Goal: Find contact information: Find contact information

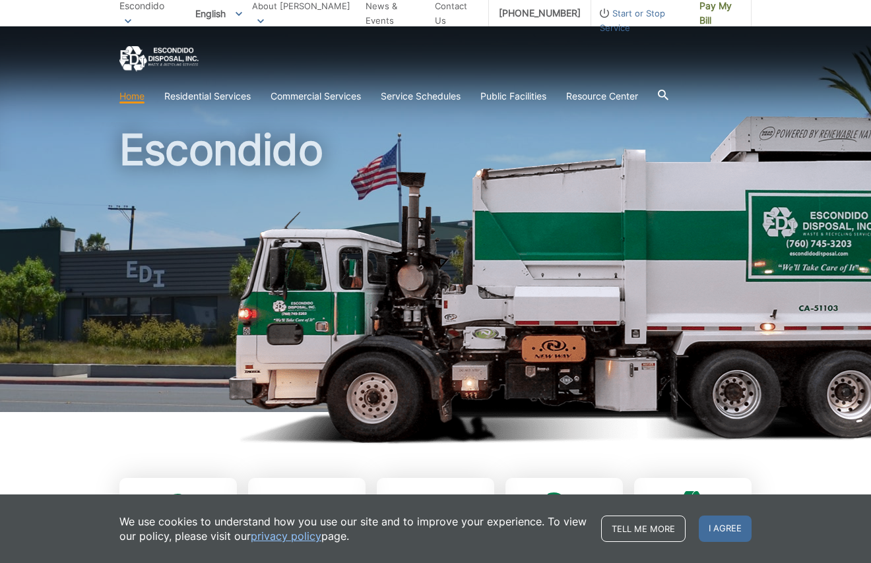
scroll to position [15, 0]
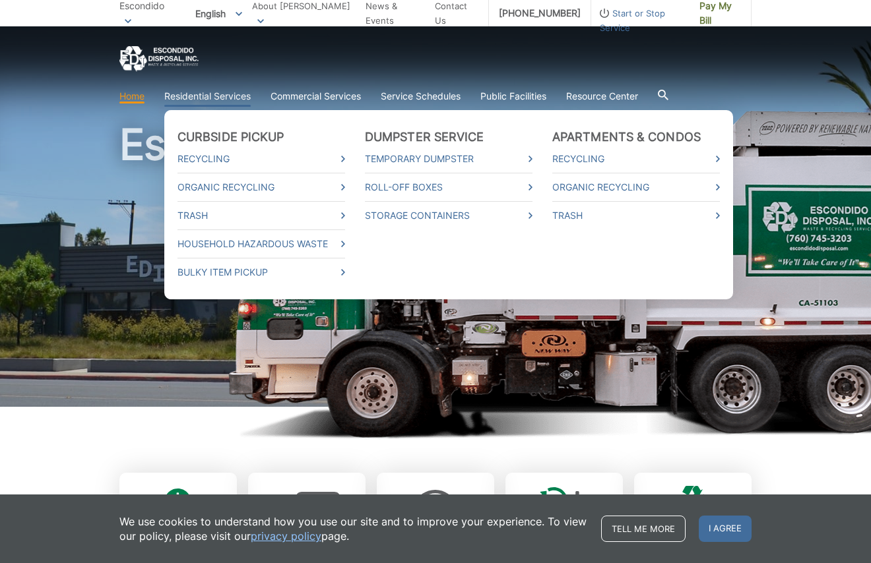
click at [224, 96] on link "Residential Services" at bounding box center [207, 96] width 86 height 15
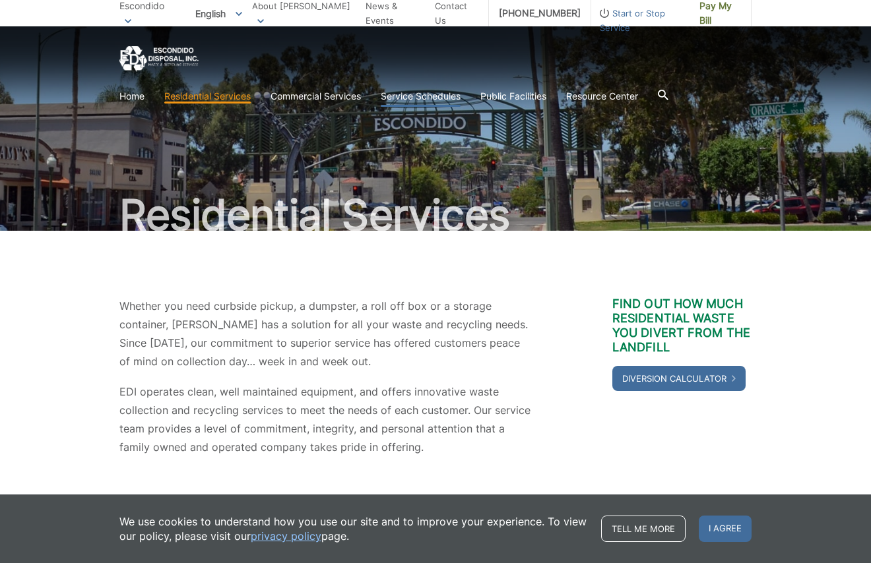
click at [448, 98] on link "Service Schedules" at bounding box center [421, 96] width 80 height 15
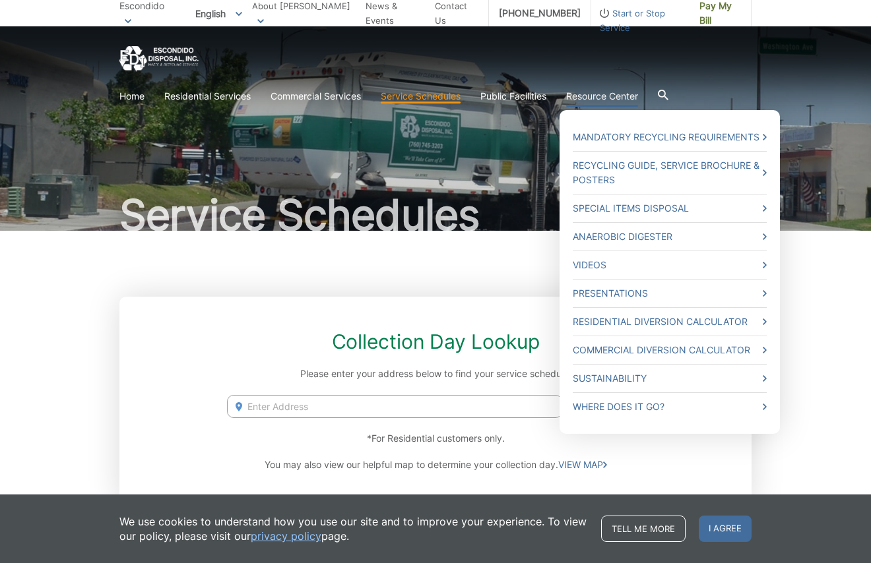
click at [597, 102] on link "Resource Center" at bounding box center [602, 96] width 72 height 15
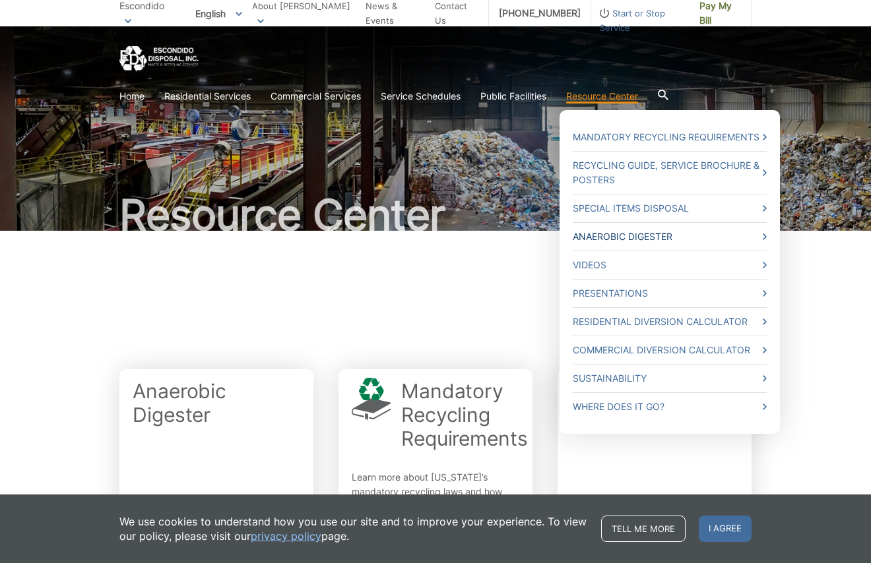
click at [614, 236] on link "Anaerobic Digester" at bounding box center [669, 236] width 194 height 15
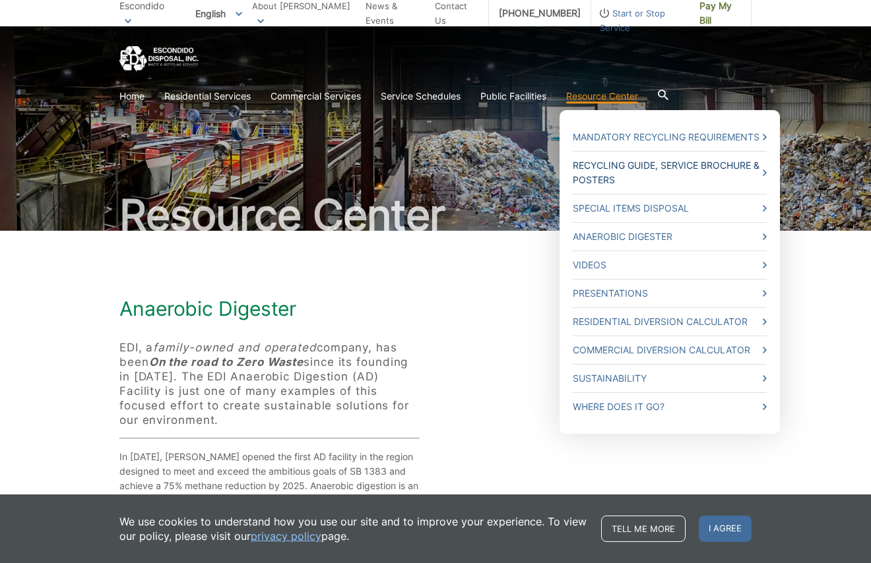
click at [626, 164] on link "Recycling Guide, Service Brochure & Posters" at bounding box center [669, 172] width 194 height 29
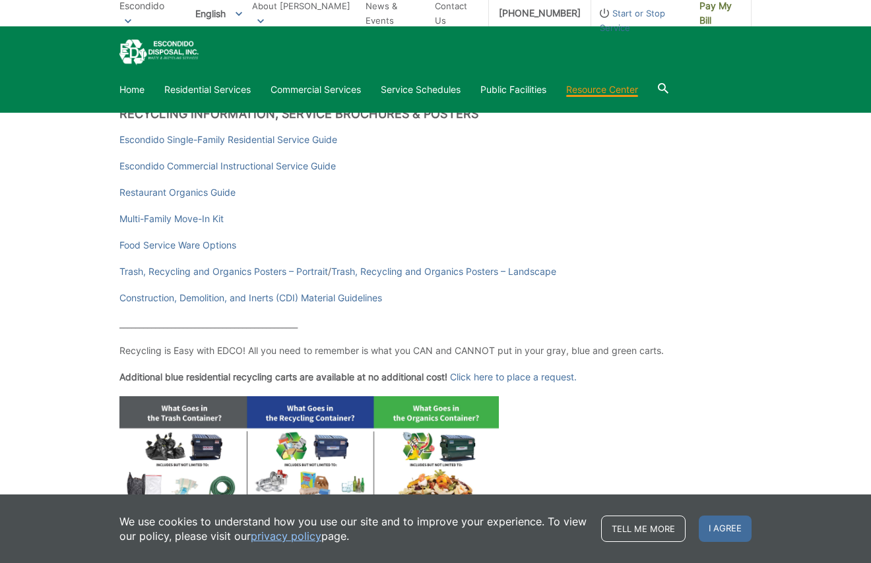
scroll to position [245, 0]
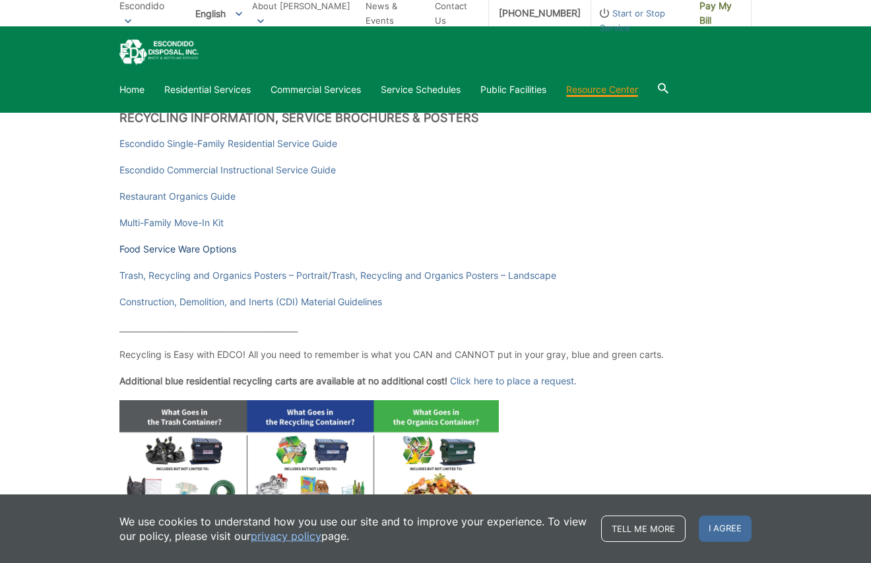
click at [212, 249] on link "Food Service Ware Options" at bounding box center [177, 249] width 117 height 15
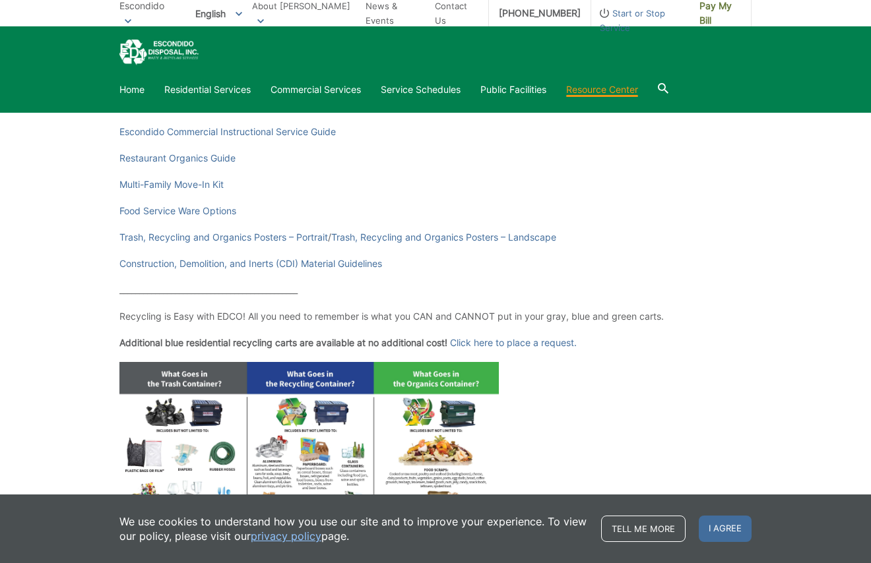
scroll to position [290, 0]
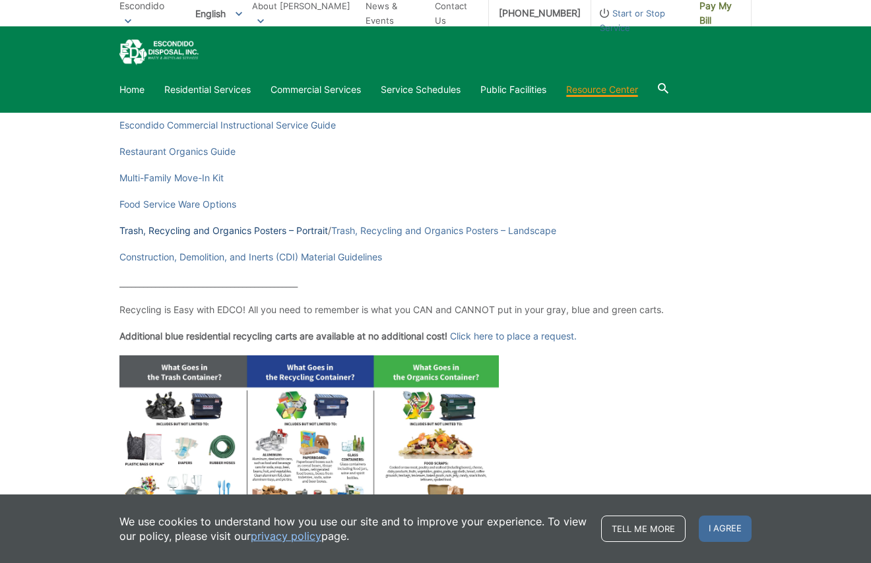
click at [203, 233] on link "Trash, Recycling and Organics Posters – Portrait" at bounding box center [223, 231] width 208 height 15
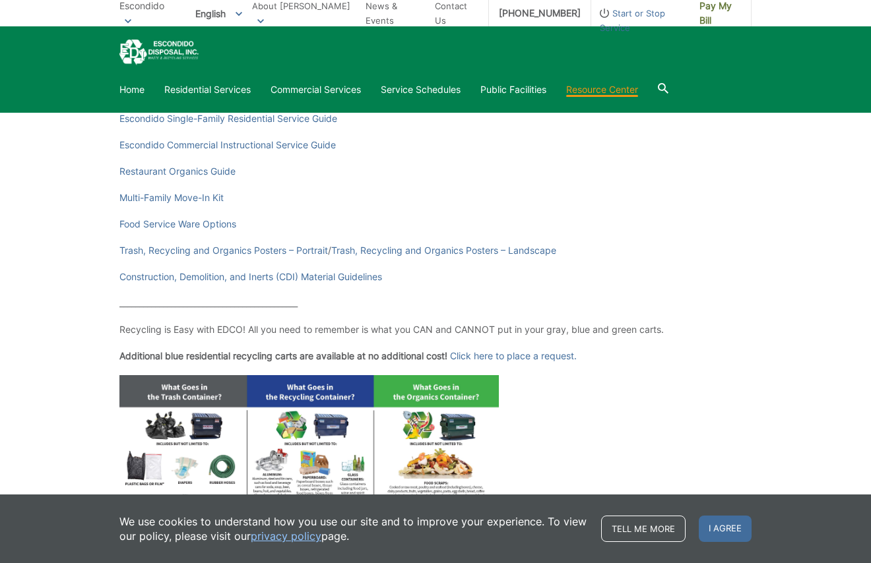
scroll to position [269, 0]
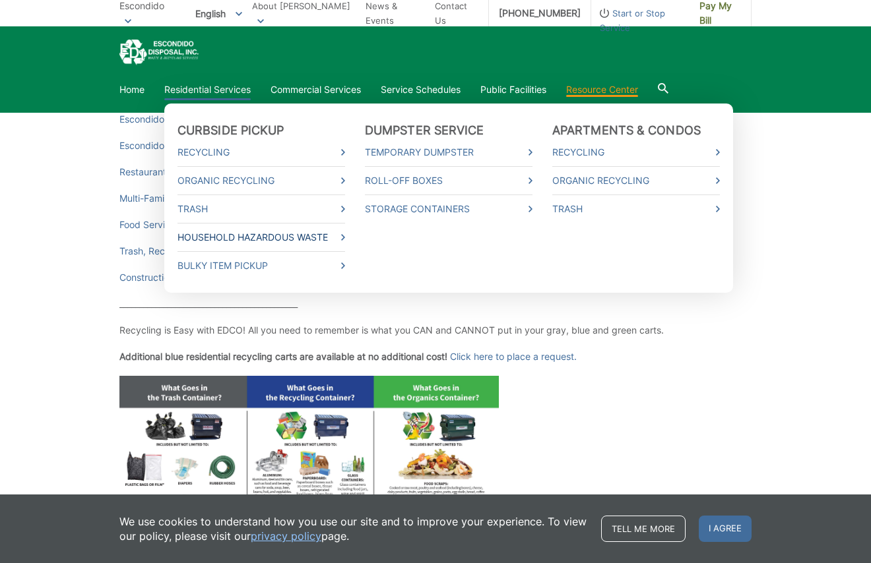
click at [307, 237] on link "Household Hazardous Waste" at bounding box center [261, 237] width 168 height 15
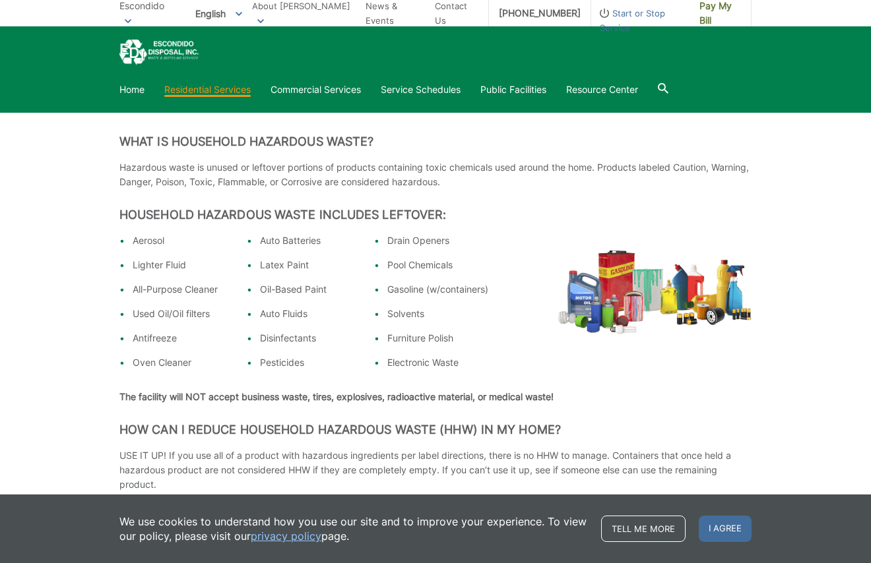
scroll to position [218, 0]
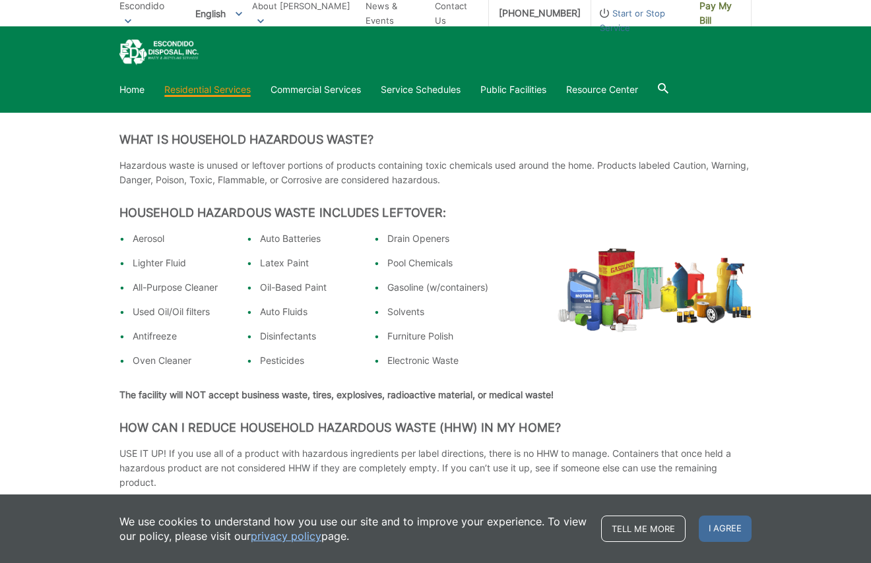
click at [668, 88] on icon at bounding box center [662, 88] width 11 height 11
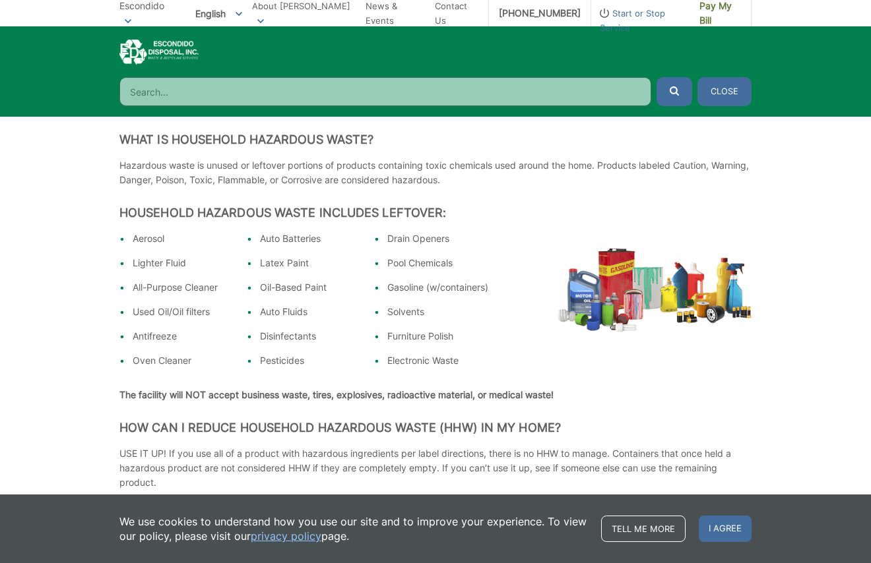
click at [190, 103] on input "Search" at bounding box center [385, 91] width 532 height 29
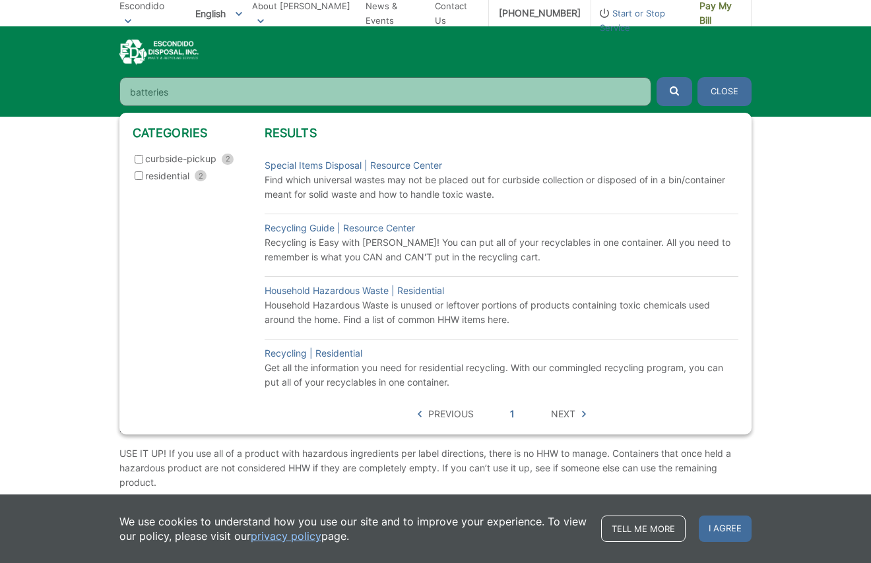
type input "batteries"
click at [674, 92] on button "submit" at bounding box center [674, 91] width 36 height 29
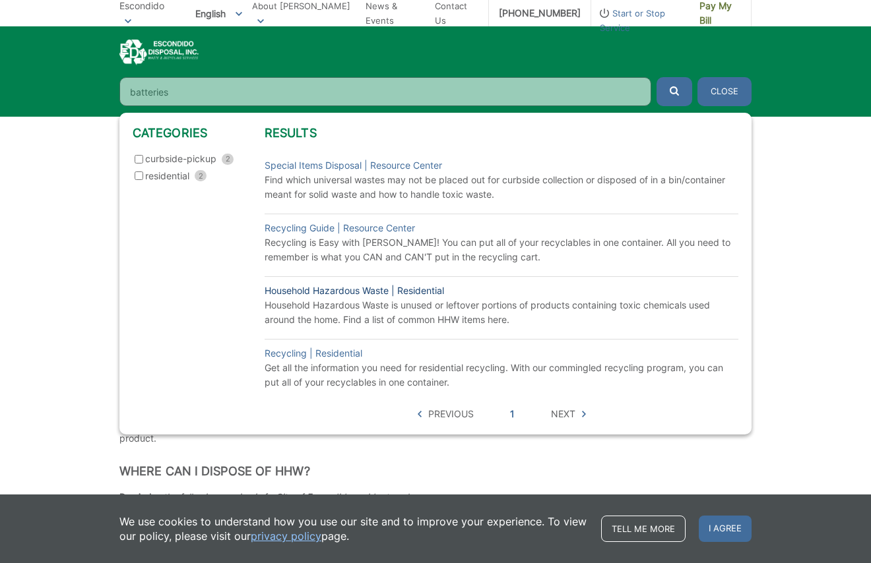
scroll to position [263, 1]
click at [329, 291] on link "Household Hazardous Waste | Residential" at bounding box center [353, 291] width 179 height 15
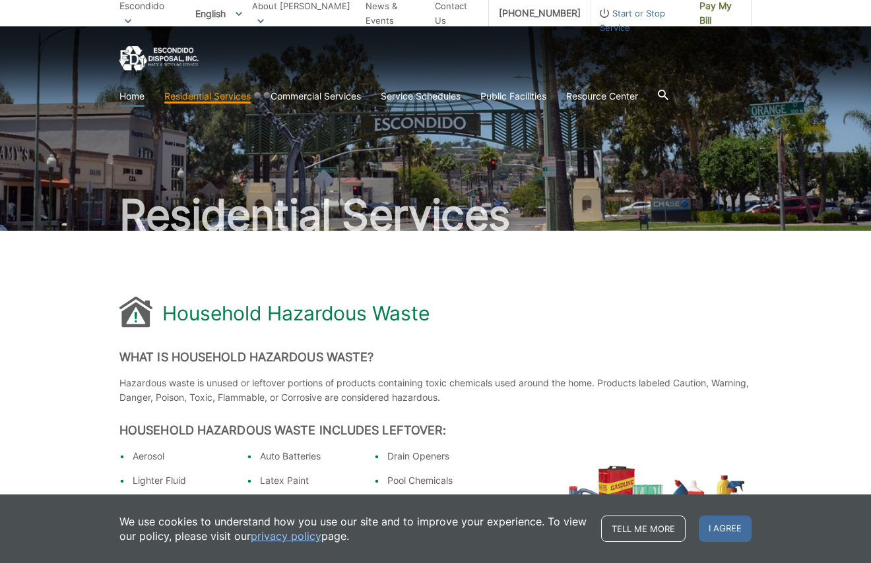
click at [129, 98] on link "Home" at bounding box center [131, 96] width 25 height 15
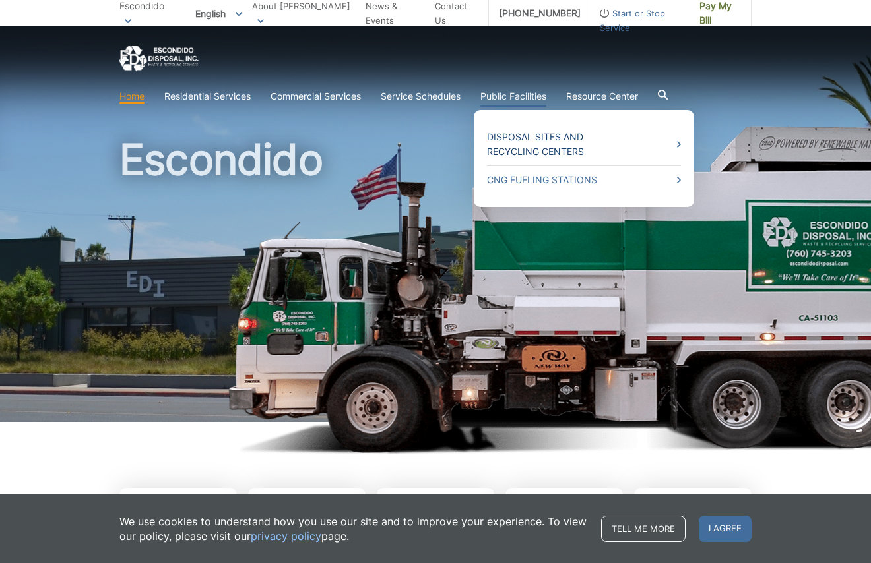
click at [539, 142] on link "Disposal Sites and Recycling Centers" at bounding box center [584, 144] width 194 height 29
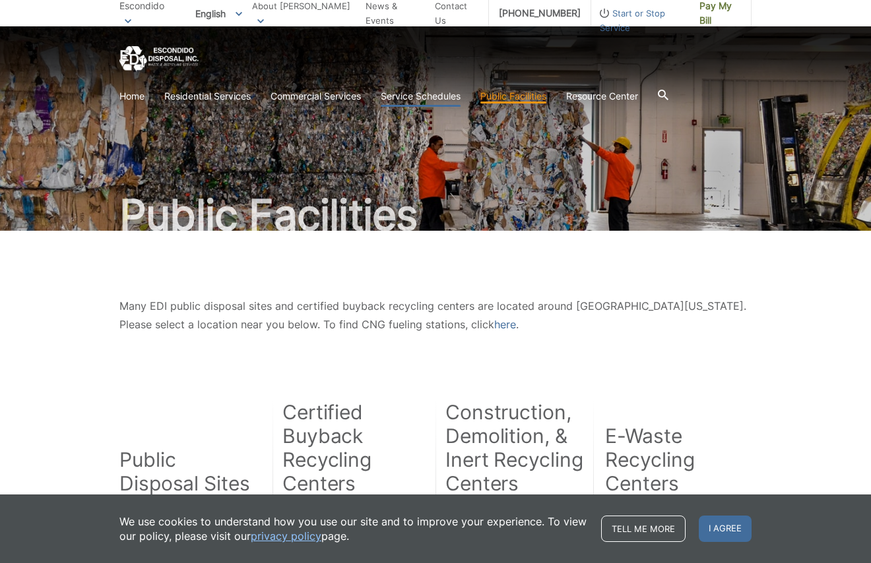
click at [422, 96] on link "Service Schedules" at bounding box center [421, 96] width 80 height 15
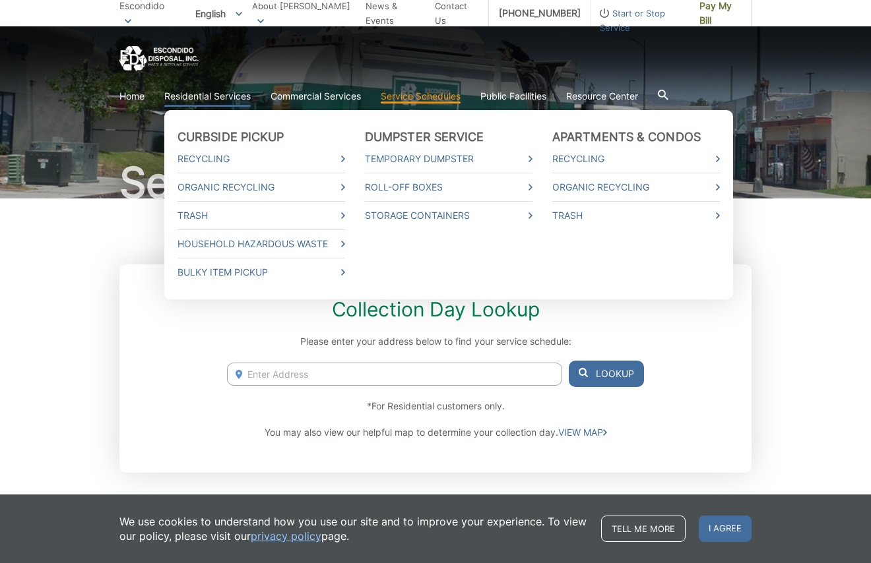
scroll to position [32, 0]
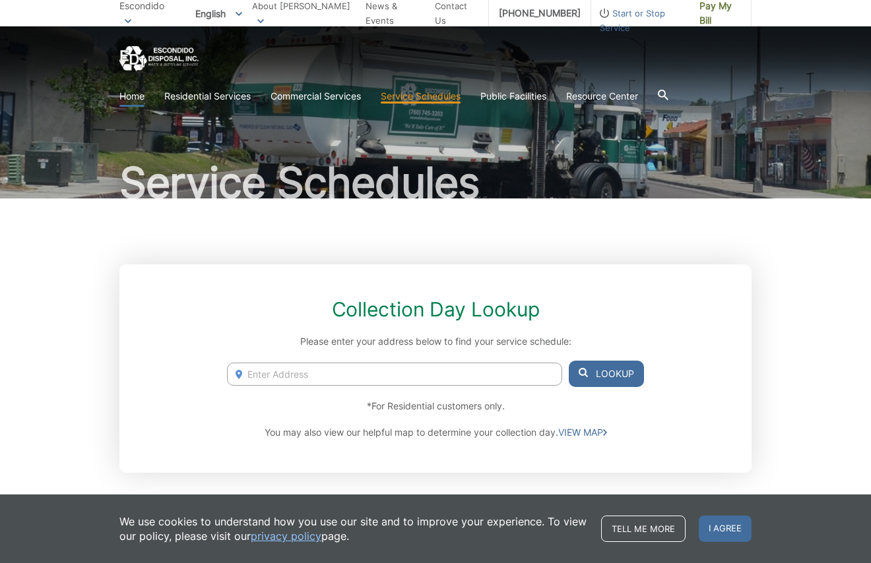
click at [140, 101] on link "Home" at bounding box center [131, 96] width 25 height 15
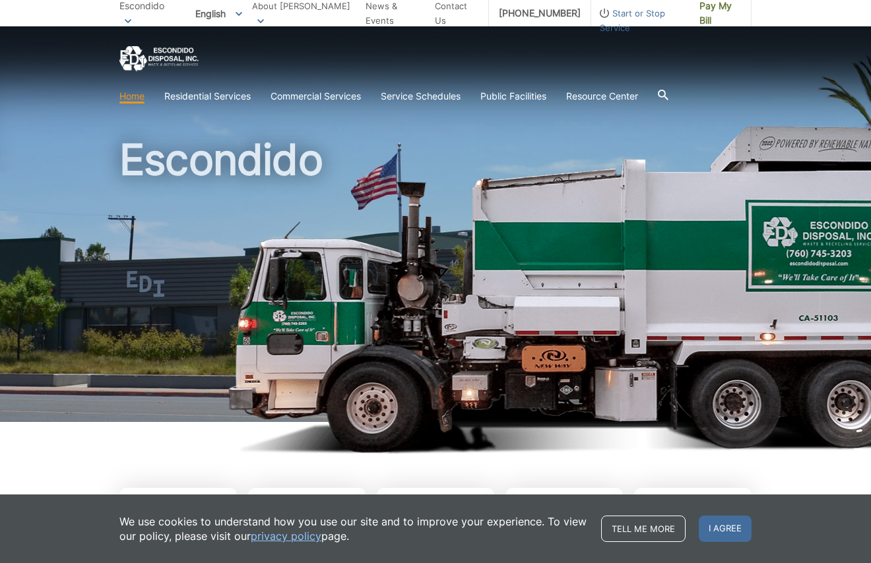
click at [668, 95] on icon at bounding box center [662, 95] width 11 height 11
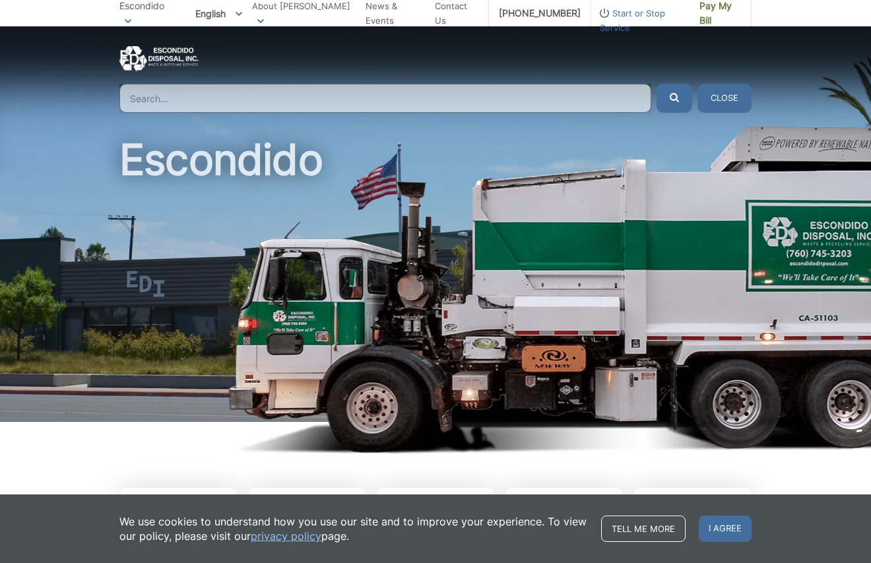
click at [299, 89] on input "Search" at bounding box center [385, 98] width 532 height 29
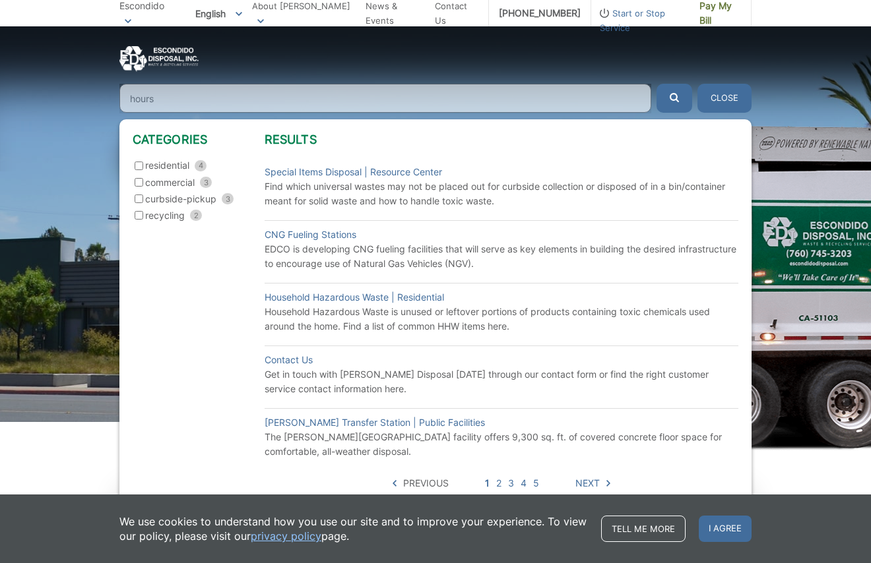
type input "hours"
click at [674, 98] on button "submit" at bounding box center [674, 98] width 36 height 29
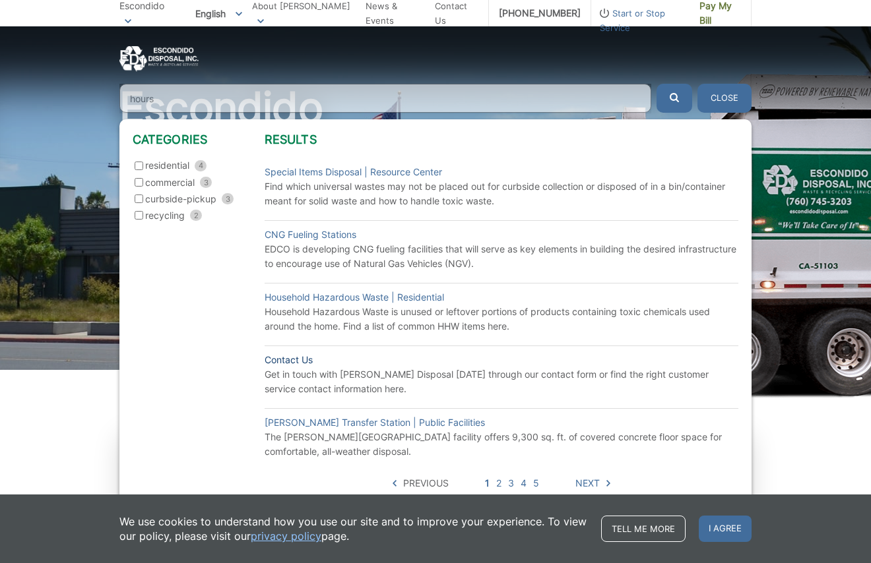
scroll to position [52, 0]
click at [300, 361] on link "Contact Us" at bounding box center [288, 360] width 48 height 15
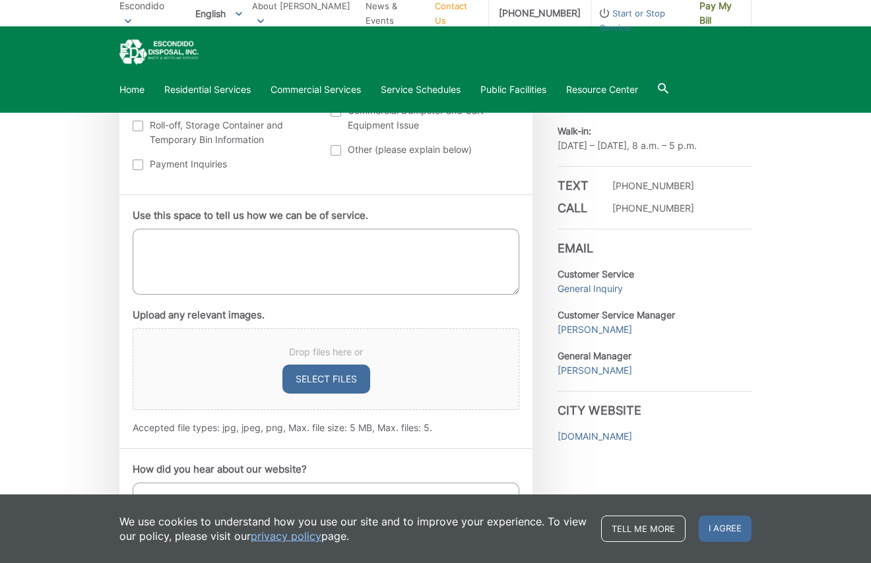
scroll to position [597, 0]
